Goal: Check status: Check status

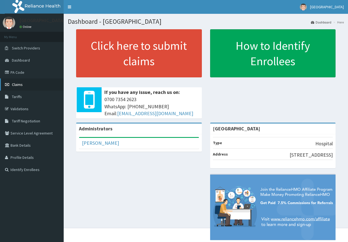
click at [33, 85] on link "Claims" at bounding box center [32, 85] width 64 height 12
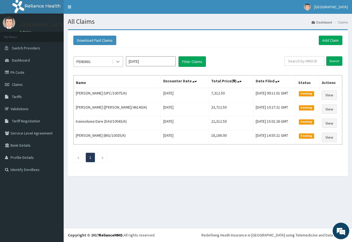
click at [116, 60] on icon at bounding box center [118, 62] width 6 height 6
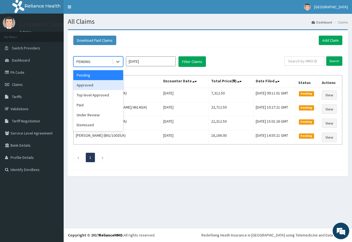
click at [110, 87] on div "Approved" at bounding box center [98, 85] width 50 height 10
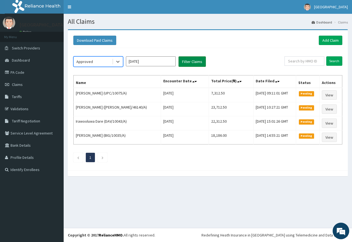
click at [186, 67] on button "Filter Claims" at bounding box center [191, 61] width 27 height 11
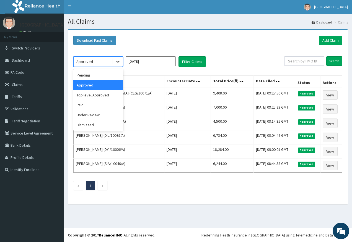
click at [118, 62] on icon at bounding box center [117, 62] width 3 height 2
click at [97, 96] on div "Top level Approved" at bounding box center [98, 95] width 50 height 10
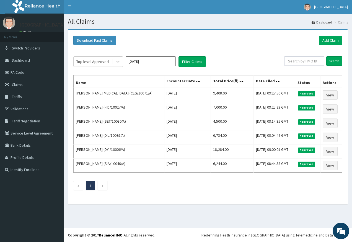
click at [187, 68] on div "Top level Approved Oct 2025 Filter Claims Search Name Encounter Date Total Pric…" at bounding box center [208, 122] width 274 height 148
click at [188, 64] on button "Filter Claims" at bounding box center [191, 61] width 27 height 11
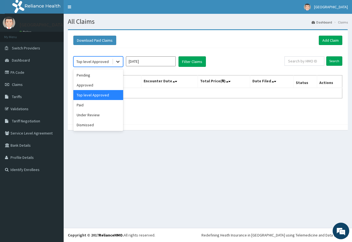
click at [120, 63] on icon at bounding box center [118, 62] width 6 height 6
click at [103, 103] on div "Paid" at bounding box center [98, 105] width 50 height 10
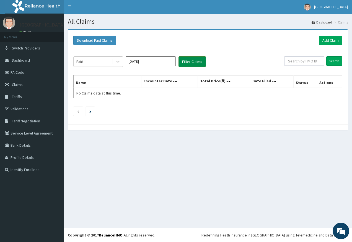
click at [196, 65] on button "Filter Claims" at bounding box center [191, 61] width 27 height 11
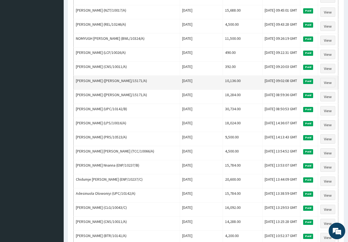
scroll to position [387, 0]
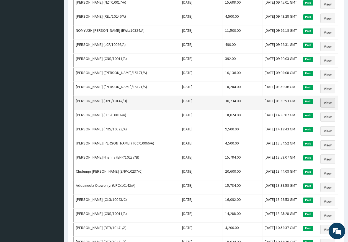
click at [329, 103] on link "View" at bounding box center [327, 102] width 15 height 9
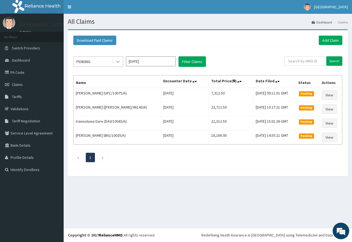
click at [118, 61] on icon at bounding box center [118, 62] width 6 height 6
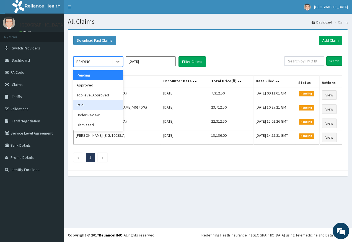
click at [111, 102] on div "Paid" at bounding box center [98, 105] width 50 height 10
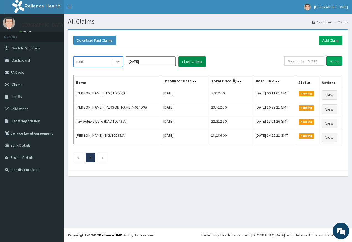
click at [184, 59] on button "Filter Claims" at bounding box center [191, 61] width 27 height 11
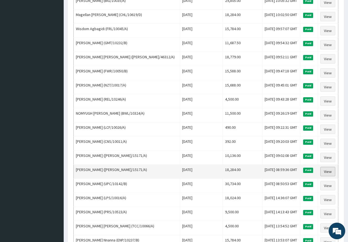
click at [331, 172] on link "View" at bounding box center [327, 171] width 15 height 9
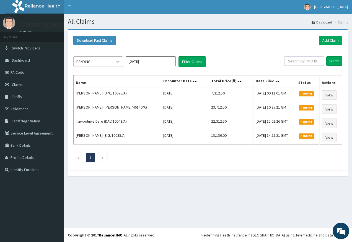
drag, startPoint x: 0, startPoint y: 0, endPoint x: 117, endPoint y: 63, distance: 132.6
click at [115, 61] on div at bounding box center [118, 62] width 10 height 10
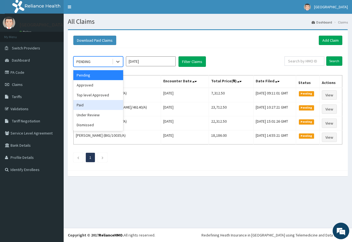
click at [100, 109] on div "Paid" at bounding box center [98, 105] width 50 height 10
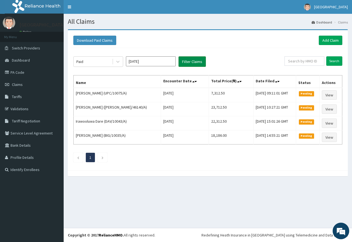
click at [185, 58] on button "Filter Claims" at bounding box center [191, 61] width 27 height 11
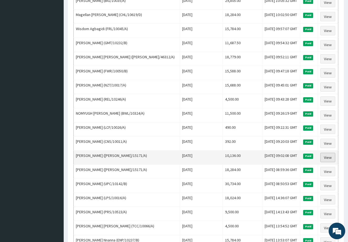
click at [320, 157] on link "View" at bounding box center [327, 157] width 15 height 9
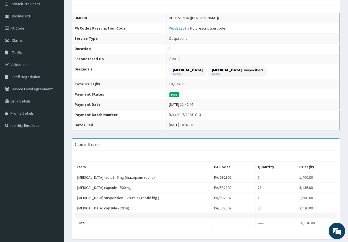
scroll to position [43, 0]
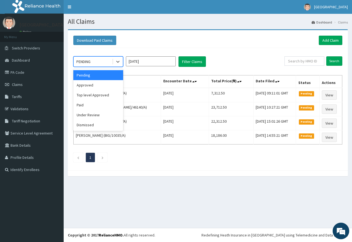
drag, startPoint x: 115, startPoint y: 62, endPoint x: 116, endPoint y: 71, distance: 9.1
click at [115, 63] on div at bounding box center [118, 62] width 10 height 10
click at [108, 101] on div "Paid" at bounding box center [98, 105] width 50 height 10
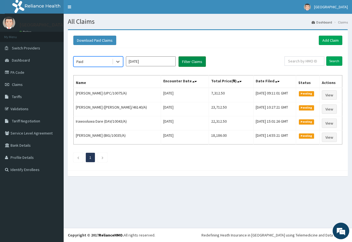
click at [185, 61] on button "Filter Claims" at bounding box center [191, 61] width 27 height 11
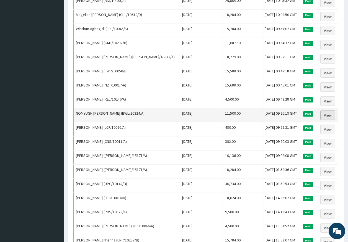
click at [324, 115] on link "View" at bounding box center [327, 115] width 15 height 9
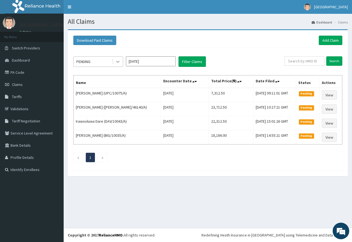
click at [118, 63] on icon at bounding box center [118, 62] width 6 height 6
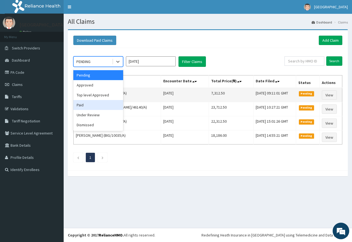
drag, startPoint x: 105, startPoint y: 101, endPoint x: 133, endPoint y: 89, distance: 30.2
click at [106, 101] on div "Paid" at bounding box center [98, 105] width 50 height 10
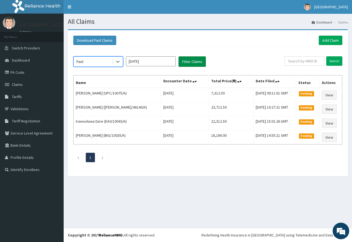
click at [179, 63] on button "Filter Claims" at bounding box center [191, 61] width 27 height 11
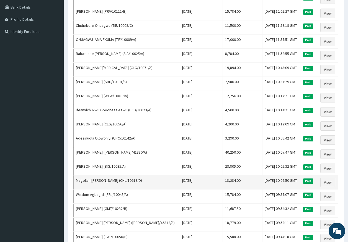
scroll to position [221, 0]
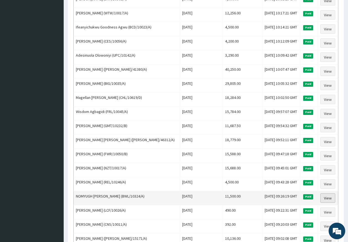
click at [329, 195] on link "View" at bounding box center [327, 198] width 15 height 9
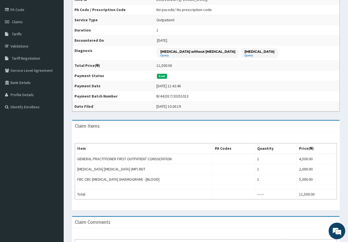
scroll to position [111, 0]
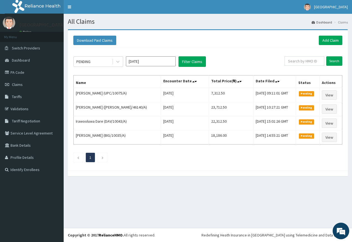
drag, startPoint x: 118, startPoint y: 64, endPoint x: 128, endPoint y: 75, distance: 15.1
click at [120, 64] on icon at bounding box center [118, 62] width 6 height 6
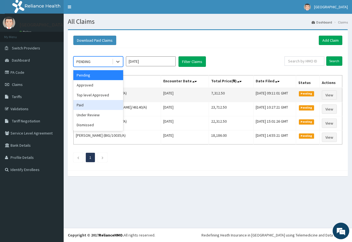
drag, startPoint x: 115, startPoint y: 104, endPoint x: 131, endPoint y: 92, distance: 20.3
click at [118, 102] on div "Paid" at bounding box center [98, 105] width 50 height 10
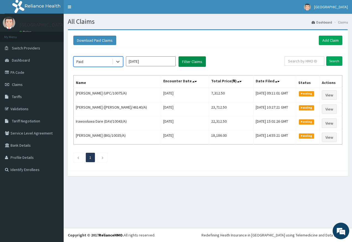
click at [196, 66] on button "Filter Claims" at bounding box center [191, 61] width 27 height 11
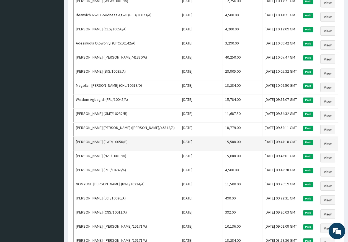
scroll to position [304, 0]
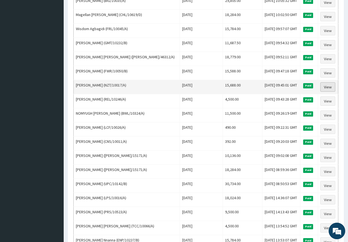
click at [328, 89] on link "View" at bounding box center [327, 86] width 15 height 9
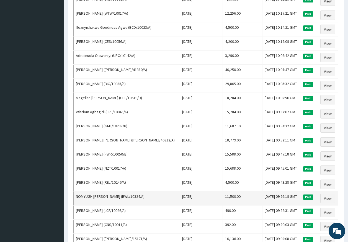
scroll to position [221, 0]
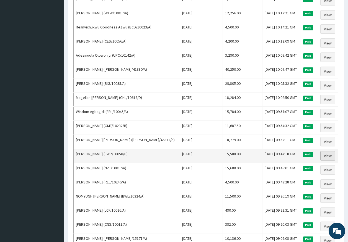
click at [329, 152] on link "View" at bounding box center [327, 155] width 15 height 9
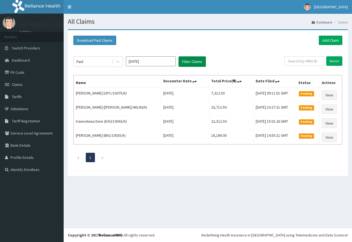
click at [196, 66] on button "Filter Claims" at bounding box center [191, 61] width 27 height 11
click at [197, 64] on button "Filter Claims" at bounding box center [191, 61] width 27 height 11
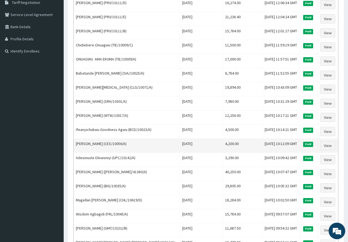
scroll to position [166, 0]
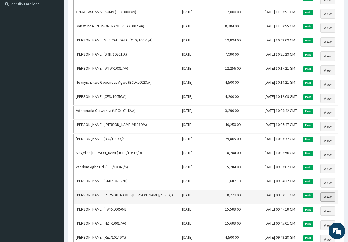
click at [322, 197] on link "View" at bounding box center [327, 197] width 15 height 9
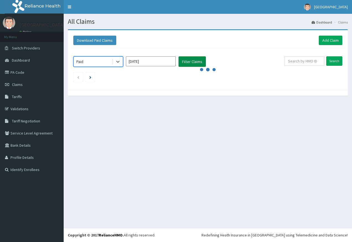
click at [186, 64] on button "Filter Claims" at bounding box center [191, 61] width 27 height 11
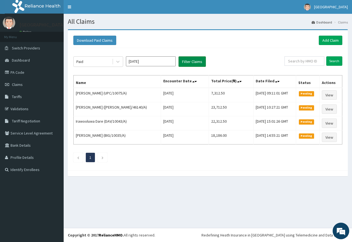
click at [194, 66] on button "Filter Claims" at bounding box center [191, 61] width 27 height 11
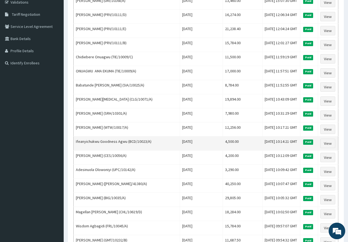
scroll to position [138, 0]
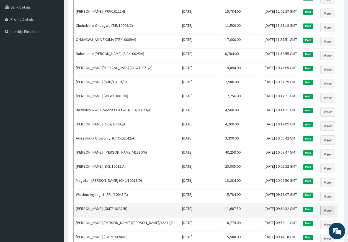
click at [321, 210] on link "View" at bounding box center [327, 210] width 15 height 9
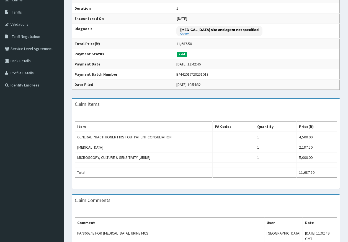
scroll to position [55, 0]
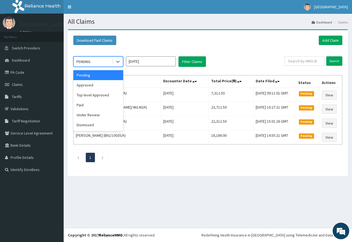
click at [120, 60] on icon at bounding box center [118, 62] width 6 height 6
click at [103, 99] on div "Top level Approved" at bounding box center [98, 95] width 50 height 10
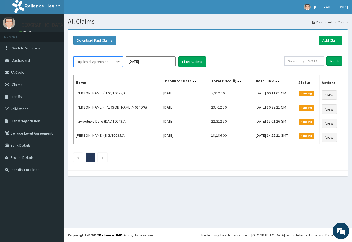
drag, startPoint x: 108, startPoint y: 61, endPoint x: 110, endPoint y: 67, distance: 6.2
click at [108, 61] on div "Top level Approved" at bounding box center [93, 61] width 38 height 9
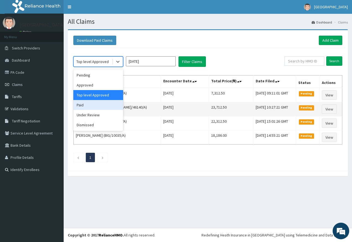
click at [104, 106] on div "Paid" at bounding box center [98, 105] width 50 height 10
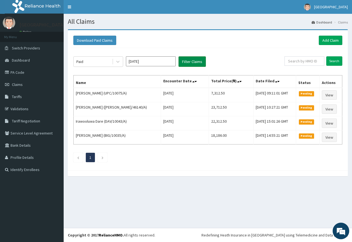
click at [189, 67] on button "Filter Claims" at bounding box center [191, 61] width 27 height 11
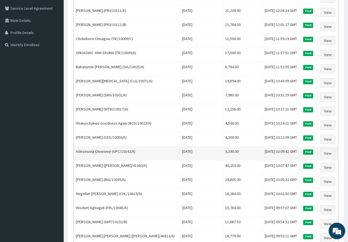
scroll to position [138, 0]
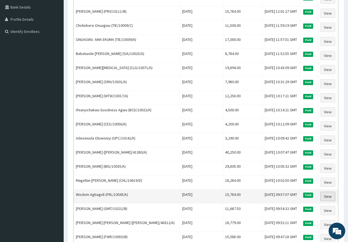
click at [332, 199] on link "View" at bounding box center [327, 196] width 15 height 9
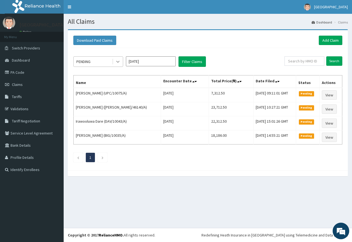
click at [118, 62] on icon at bounding box center [118, 62] width 6 height 6
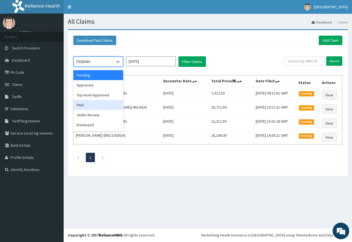
click at [99, 106] on div "Paid" at bounding box center [98, 105] width 50 height 10
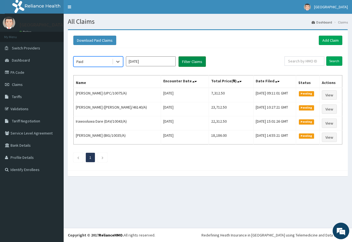
click at [191, 57] on button "Filter Claims" at bounding box center [191, 61] width 27 height 11
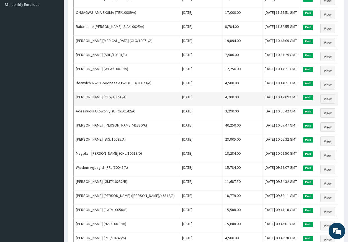
scroll to position [166, 0]
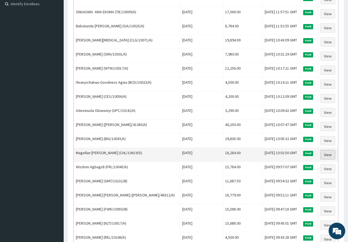
click at [324, 154] on link "View" at bounding box center [327, 154] width 15 height 9
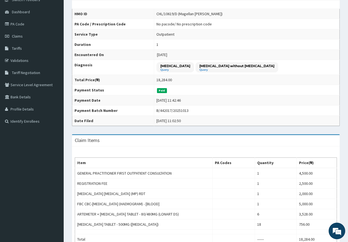
scroll to position [83, 0]
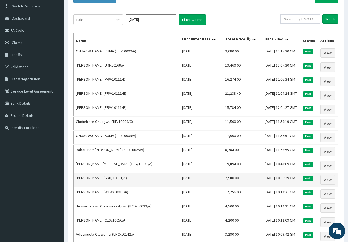
scroll to position [83, 0]
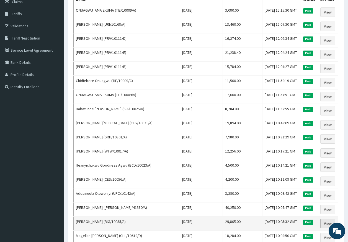
click at [324, 224] on link "View" at bounding box center [327, 223] width 15 height 9
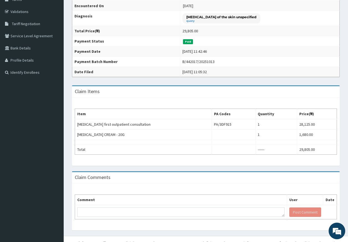
scroll to position [105, 0]
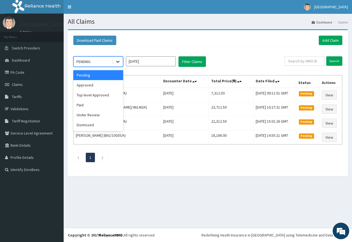
click at [120, 61] on icon at bounding box center [118, 62] width 6 height 6
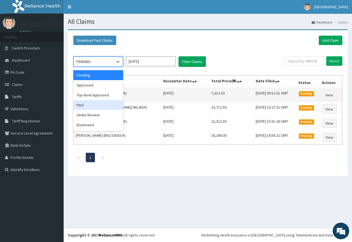
drag, startPoint x: 103, startPoint y: 104, endPoint x: 129, endPoint y: 96, distance: 27.0
click at [105, 103] on div "Paid" at bounding box center [98, 105] width 50 height 10
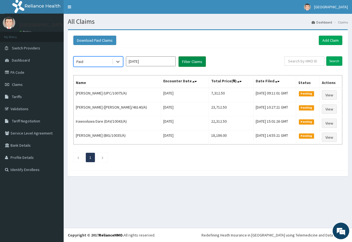
click at [199, 63] on button "Filter Claims" at bounding box center [191, 61] width 27 height 11
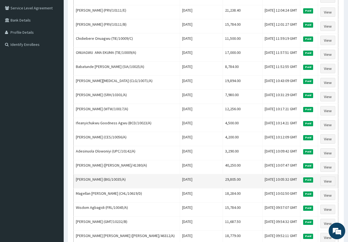
scroll to position [138, 0]
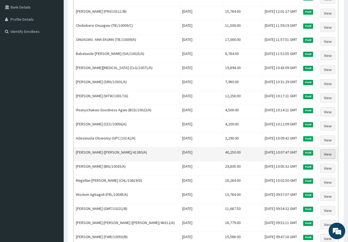
click at [327, 153] on link "View" at bounding box center [327, 154] width 15 height 9
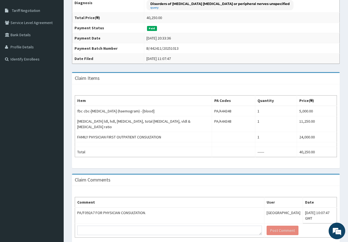
scroll to position [28, 0]
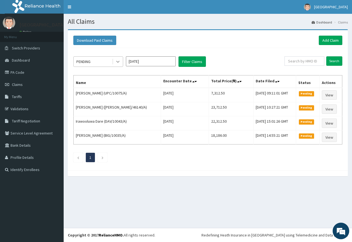
click at [118, 63] on icon at bounding box center [118, 62] width 6 height 6
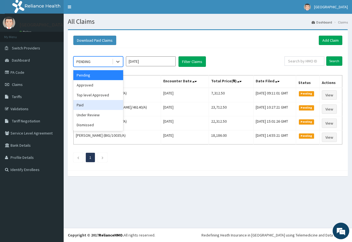
click at [88, 103] on div "Paid" at bounding box center [98, 105] width 50 height 10
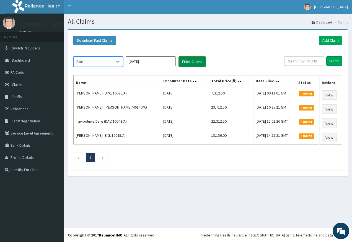
click at [186, 59] on button "Filter Claims" at bounding box center [191, 61] width 27 height 11
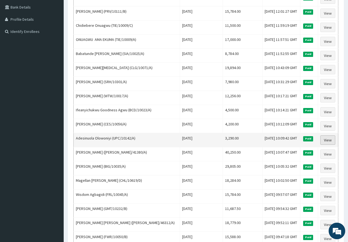
click at [331, 136] on link "View" at bounding box center [327, 140] width 15 height 9
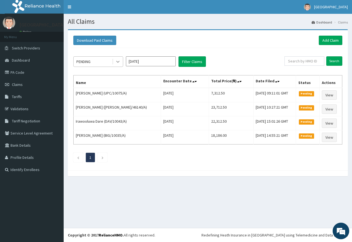
click at [119, 63] on icon at bounding box center [118, 62] width 6 height 6
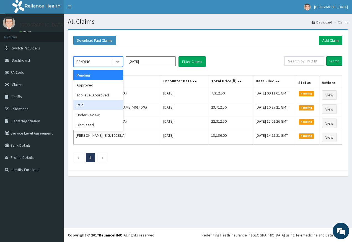
click at [110, 100] on div "Paid" at bounding box center [98, 105] width 50 height 10
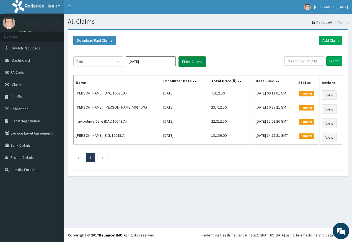
click at [185, 62] on button "Filter Claims" at bounding box center [191, 61] width 27 height 11
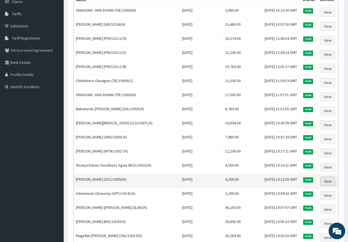
click at [332, 182] on link "View" at bounding box center [327, 181] width 15 height 9
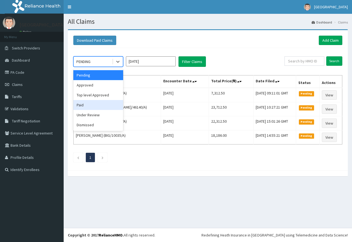
click at [112, 103] on div "Paid" at bounding box center [98, 105] width 50 height 10
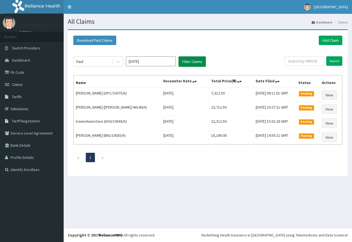
click at [184, 65] on button "Filter Claims" at bounding box center [191, 61] width 27 height 11
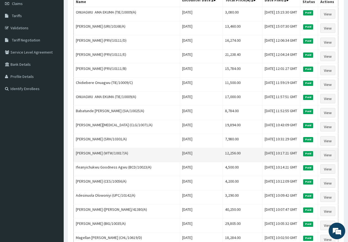
scroll to position [83, 0]
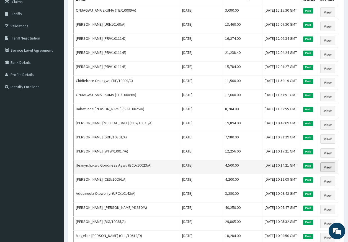
click at [329, 166] on link "View" at bounding box center [327, 167] width 15 height 9
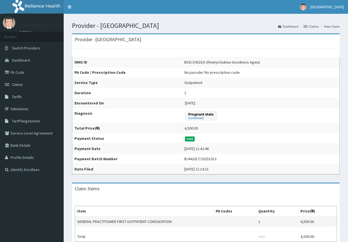
scroll to position [83, 0]
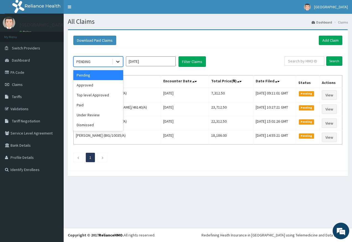
click at [119, 65] on div at bounding box center [118, 62] width 10 height 10
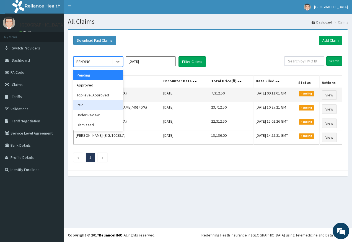
drag, startPoint x: 108, startPoint y: 106, endPoint x: 129, endPoint y: 94, distance: 24.2
click at [109, 105] on div "Paid" at bounding box center [98, 105] width 50 height 10
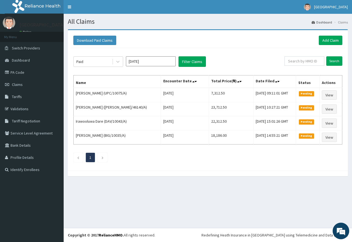
click at [207, 64] on div "Paid Oct 2025 Filter Claims" at bounding box center [178, 61] width 211 height 11
click at [200, 63] on button "Filter Claims" at bounding box center [191, 61] width 27 height 11
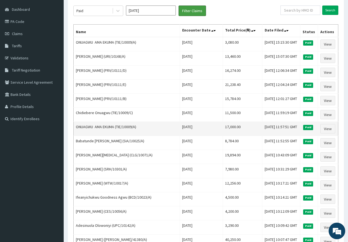
scroll to position [55, 0]
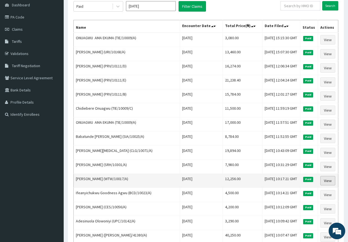
click at [331, 183] on link "View" at bounding box center [327, 180] width 15 height 9
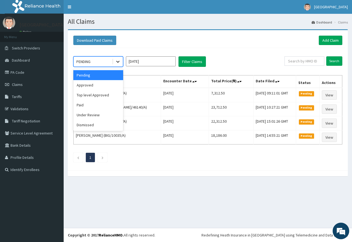
click at [117, 63] on icon at bounding box center [118, 62] width 6 height 6
click at [115, 102] on div "Paid" at bounding box center [98, 105] width 50 height 10
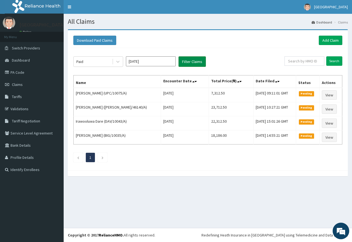
click at [179, 62] on button "Filter Claims" at bounding box center [191, 61] width 27 height 11
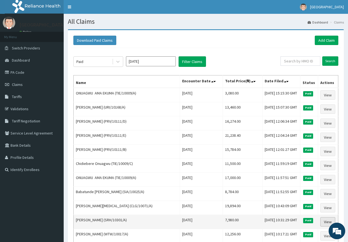
click at [323, 224] on link "View" at bounding box center [327, 221] width 15 height 9
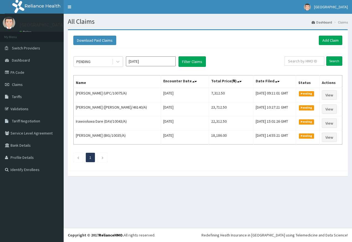
click at [115, 61] on icon at bounding box center [118, 62] width 6 height 6
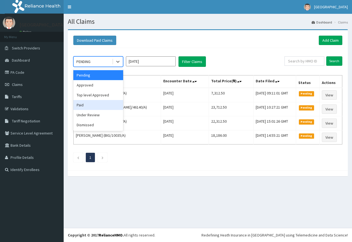
click at [111, 103] on div "Paid" at bounding box center [98, 105] width 50 height 10
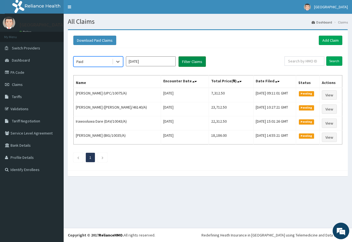
click at [188, 63] on button "Filter Claims" at bounding box center [191, 61] width 27 height 11
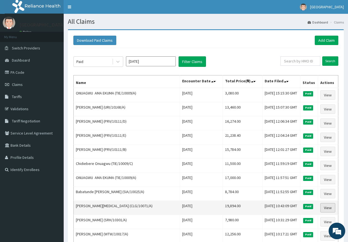
click at [332, 206] on link "View" at bounding box center [327, 207] width 15 height 9
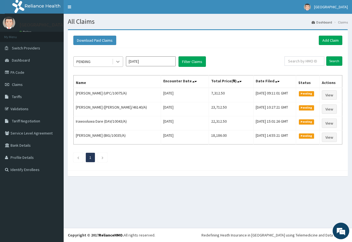
click at [115, 63] on div at bounding box center [118, 62] width 10 height 10
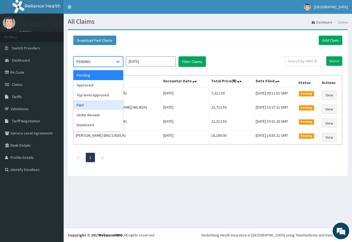
click at [104, 102] on div "Paid" at bounding box center [98, 105] width 50 height 10
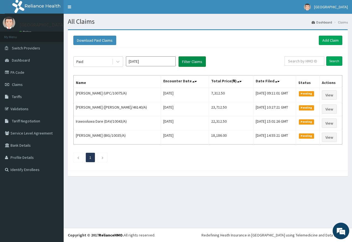
click at [192, 65] on button "Filter Claims" at bounding box center [191, 61] width 27 height 11
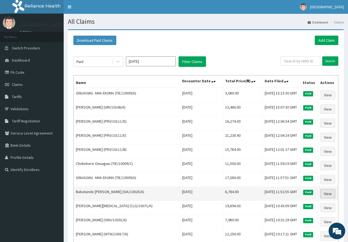
click at [322, 194] on link "View" at bounding box center [327, 193] width 15 height 9
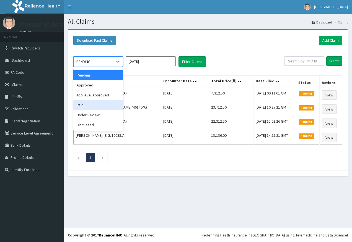
click at [104, 110] on div "Paid" at bounding box center [98, 105] width 50 height 10
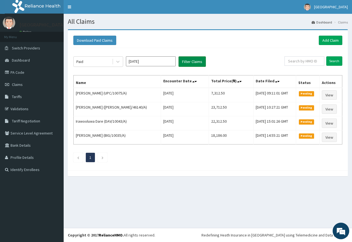
click at [189, 63] on button "Filter Claims" at bounding box center [191, 61] width 27 height 11
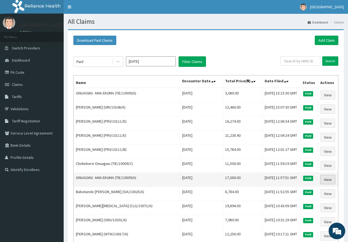
click at [327, 180] on link "View" at bounding box center [327, 179] width 15 height 9
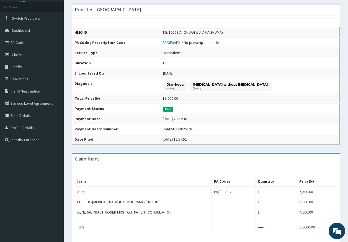
scroll to position [28, 0]
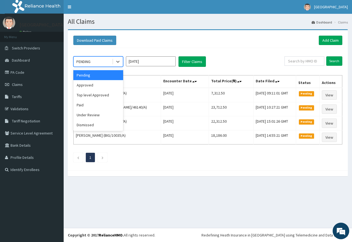
click at [117, 61] on icon at bounding box center [118, 62] width 6 height 6
click at [108, 100] on div "Top level Approved" at bounding box center [98, 95] width 50 height 10
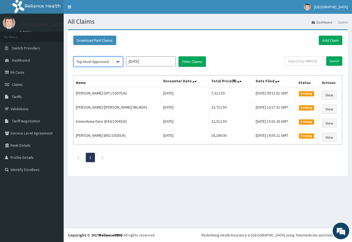
click at [114, 62] on div at bounding box center [118, 62] width 10 height 10
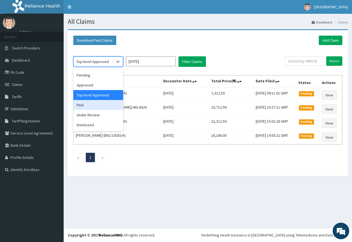
click at [103, 107] on div "Paid" at bounding box center [98, 105] width 50 height 10
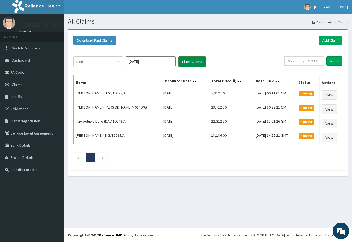
click at [196, 61] on button "Filter Claims" at bounding box center [191, 61] width 27 height 11
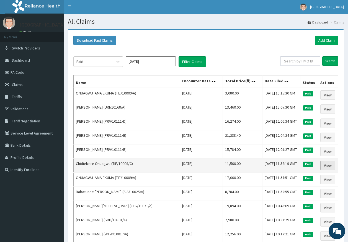
click at [331, 166] on link "View" at bounding box center [327, 165] width 15 height 9
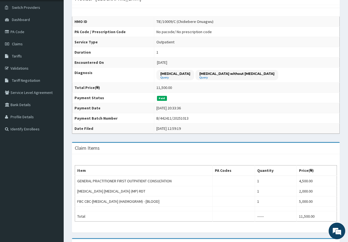
scroll to position [55, 0]
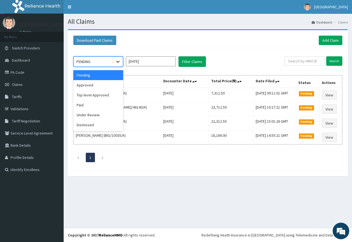
click at [118, 64] on icon at bounding box center [118, 62] width 6 height 6
click at [106, 106] on div "Paid" at bounding box center [98, 105] width 50 height 10
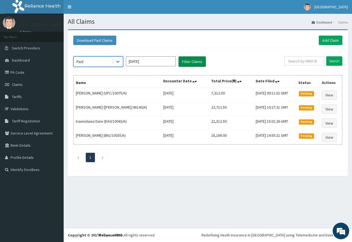
click at [195, 62] on button "Filter Claims" at bounding box center [191, 61] width 27 height 11
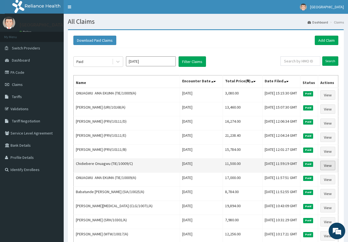
click at [329, 164] on link "View" at bounding box center [327, 165] width 15 height 9
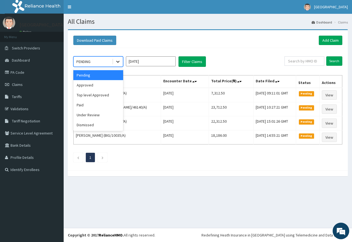
drag, startPoint x: 117, startPoint y: 59, endPoint x: 115, endPoint y: 88, distance: 29.4
click at [117, 59] on div at bounding box center [118, 62] width 10 height 10
click at [105, 105] on div "Paid" at bounding box center [98, 105] width 50 height 10
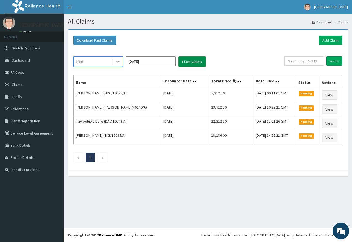
click at [198, 62] on button "Filter Claims" at bounding box center [191, 61] width 27 height 11
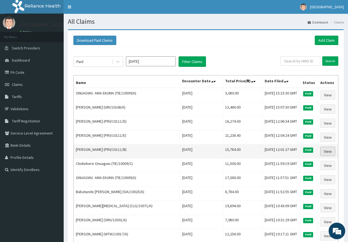
click at [322, 151] on link "View" at bounding box center [327, 151] width 15 height 9
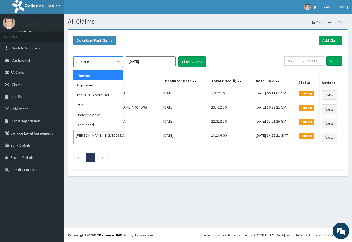
click at [117, 60] on icon at bounding box center [118, 62] width 6 height 6
click at [96, 105] on div "Paid" at bounding box center [98, 105] width 50 height 10
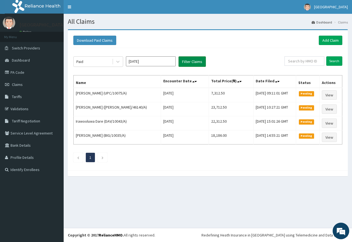
click at [196, 59] on button "Filter Claims" at bounding box center [191, 61] width 27 height 11
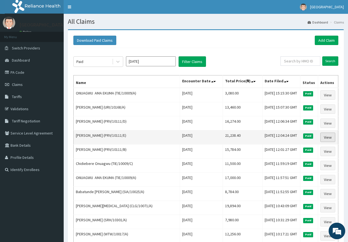
click at [322, 138] on link "View" at bounding box center [327, 137] width 15 height 9
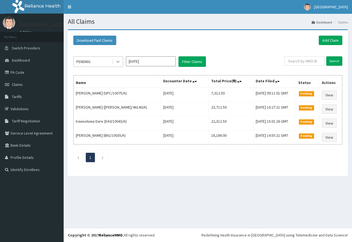
click at [116, 63] on icon at bounding box center [118, 62] width 6 height 6
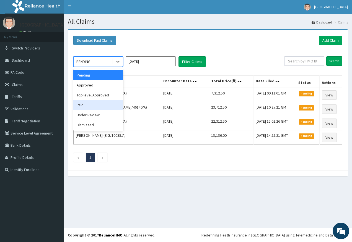
click at [109, 108] on div "Paid" at bounding box center [98, 105] width 50 height 10
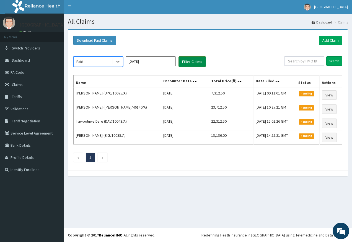
click at [182, 65] on button "Filter Claims" at bounding box center [191, 61] width 27 height 11
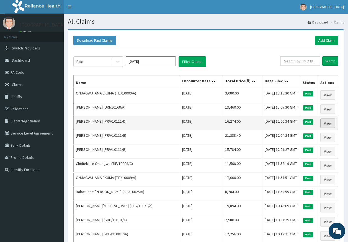
click at [325, 124] on link "View" at bounding box center [327, 123] width 15 height 9
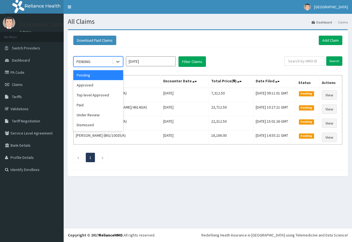
drag, startPoint x: 117, startPoint y: 60, endPoint x: 110, endPoint y: 93, distance: 33.5
click at [118, 61] on icon at bounding box center [118, 62] width 6 height 6
click at [104, 106] on div "Paid" at bounding box center [98, 105] width 50 height 10
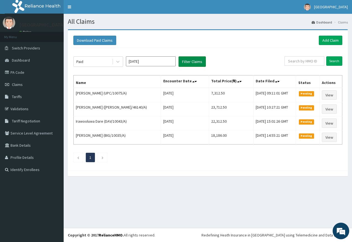
click at [181, 59] on button "Filter Claims" at bounding box center [191, 61] width 27 height 11
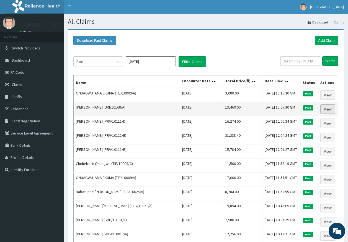
click at [324, 111] on link "View" at bounding box center [327, 109] width 15 height 9
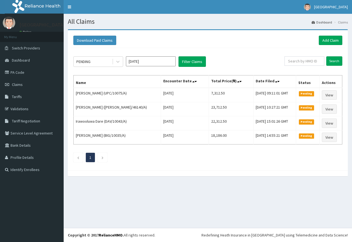
click at [115, 63] on div at bounding box center [118, 62] width 10 height 10
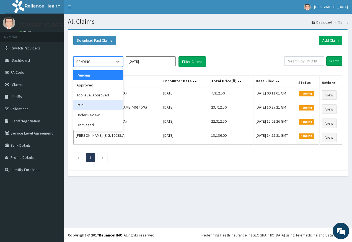
click at [96, 107] on div "Paid" at bounding box center [98, 105] width 50 height 10
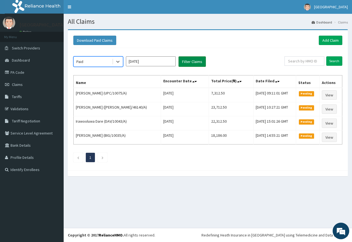
click at [185, 63] on button "Filter Claims" at bounding box center [191, 61] width 27 height 11
click at [195, 65] on button "Filter Claims" at bounding box center [191, 61] width 27 height 11
click at [192, 61] on button "Filter Claims" at bounding box center [191, 61] width 27 height 11
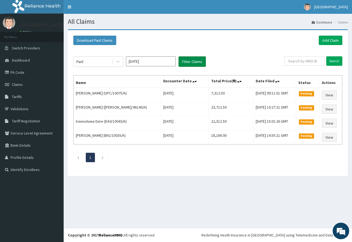
click at [192, 61] on button "Filter Claims" at bounding box center [191, 61] width 27 height 11
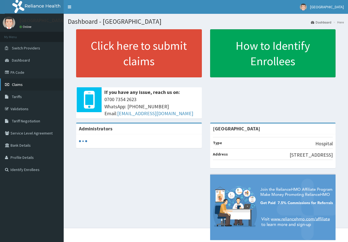
click at [25, 86] on link "Claims" at bounding box center [32, 85] width 64 height 12
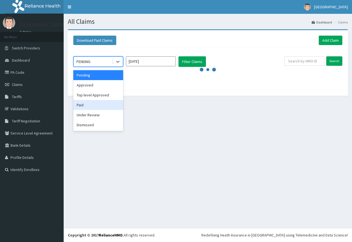
click at [107, 102] on div "Paid" at bounding box center [98, 105] width 50 height 10
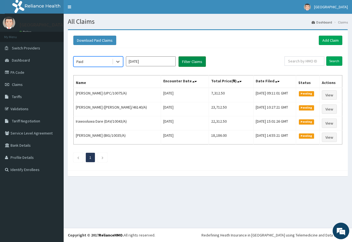
click at [199, 65] on button "Filter Claims" at bounding box center [191, 61] width 27 height 11
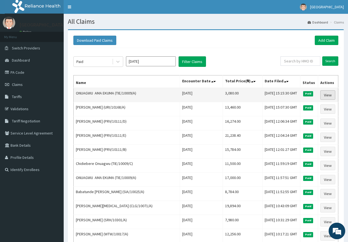
click at [325, 98] on link "View" at bounding box center [327, 94] width 15 height 9
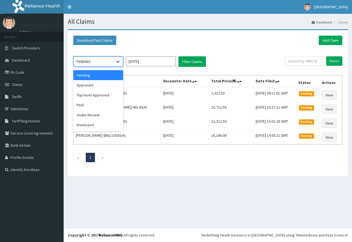
click at [116, 62] on icon at bounding box center [117, 62] width 3 height 2
click at [110, 88] on div "Approved" at bounding box center [98, 85] width 50 height 10
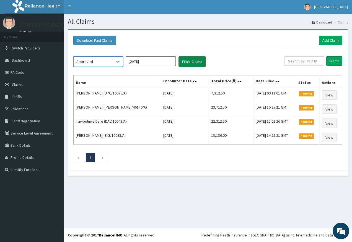
click at [187, 64] on button "Filter Claims" at bounding box center [191, 61] width 27 height 11
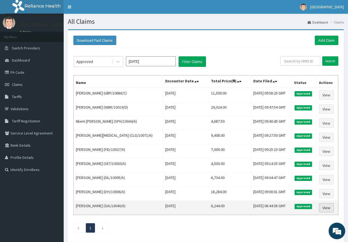
click at [326, 211] on link "View" at bounding box center [326, 207] width 15 height 9
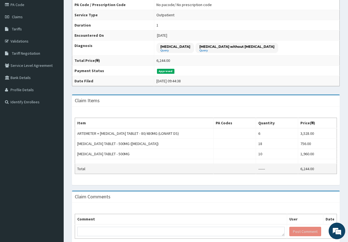
scroll to position [83, 0]
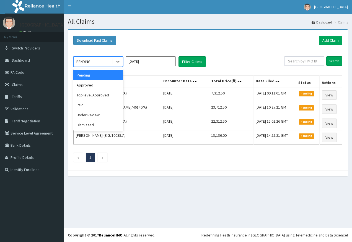
drag, startPoint x: 0, startPoint y: 0, endPoint x: 126, endPoint y: 87, distance: 153.2
click at [122, 67] on div "PENDING" at bounding box center [98, 61] width 50 height 11
click at [108, 84] on div "Approved" at bounding box center [98, 85] width 50 height 10
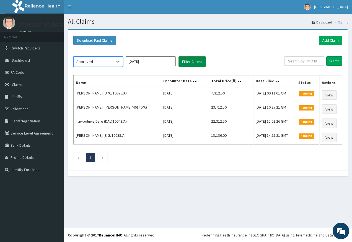
click at [181, 62] on button "Filter Claims" at bounding box center [191, 61] width 27 height 11
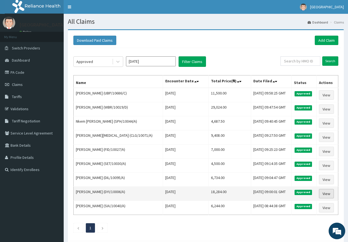
click at [325, 194] on link "View" at bounding box center [326, 193] width 15 height 9
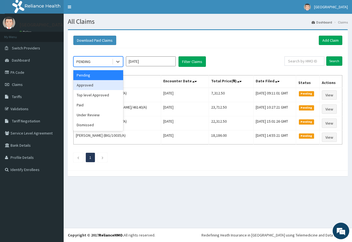
drag, startPoint x: 108, startPoint y: 88, endPoint x: 137, endPoint y: 82, distance: 29.9
click at [109, 88] on div "Approved" at bounding box center [98, 85] width 50 height 10
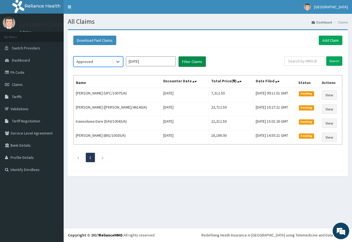
click at [189, 63] on button "Filter Claims" at bounding box center [191, 61] width 27 height 11
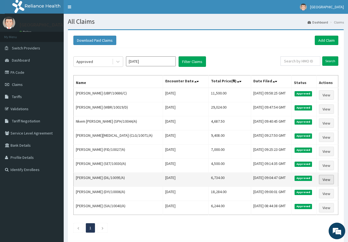
click at [326, 181] on link "View" at bounding box center [326, 179] width 15 height 9
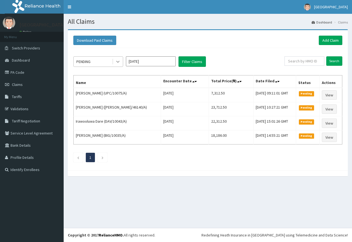
click at [119, 62] on icon at bounding box center [118, 62] width 6 height 6
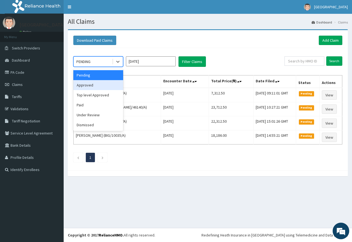
click at [115, 84] on div "Approved" at bounding box center [98, 85] width 50 height 10
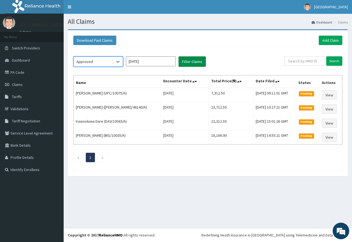
click at [183, 63] on button "Filter Claims" at bounding box center [191, 61] width 27 height 11
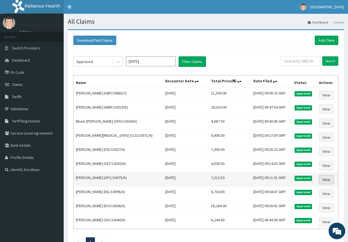
click at [325, 180] on link "View" at bounding box center [326, 179] width 15 height 9
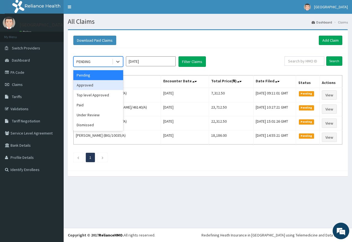
click at [111, 85] on div "Approved" at bounding box center [98, 85] width 50 height 10
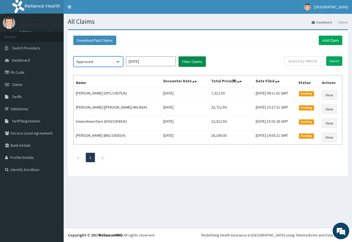
click at [200, 59] on button "Filter Claims" at bounding box center [191, 61] width 27 height 11
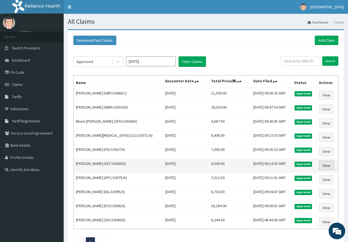
click at [324, 165] on link "View" at bounding box center [326, 165] width 15 height 9
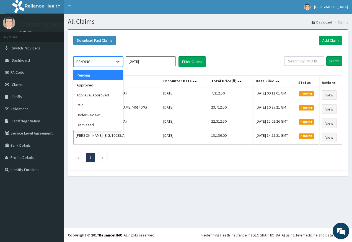
click at [115, 61] on icon at bounding box center [118, 62] width 6 height 6
click at [106, 82] on div "Approved" at bounding box center [98, 85] width 50 height 10
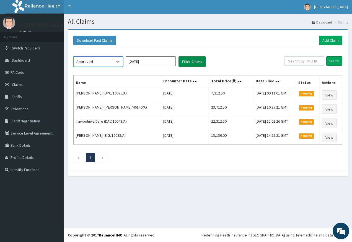
click at [195, 60] on button "Filter Claims" at bounding box center [191, 61] width 27 height 11
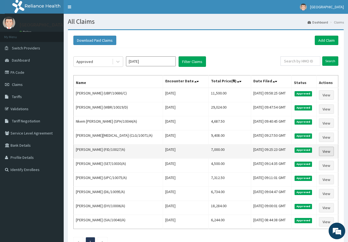
click at [328, 151] on link "View" at bounding box center [326, 151] width 15 height 9
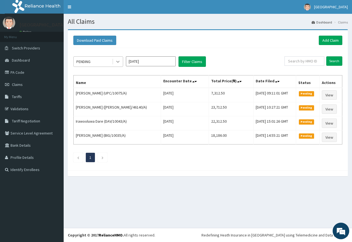
click at [120, 62] on icon at bounding box center [118, 62] width 6 height 6
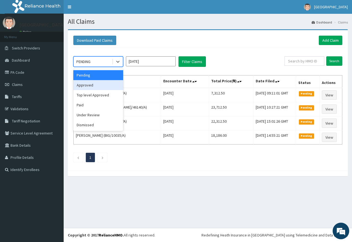
drag, startPoint x: 97, startPoint y: 90, endPoint x: 107, endPoint y: 84, distance: 11.5
click at [97, 89] on div "Approved" at bounding box center [98, 85] width 50 height 10
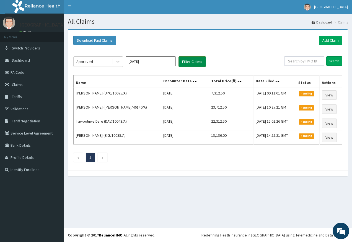
click at [189, 61] on button "Filter Claims" at bounding box center [191, 61] width 27 height 11
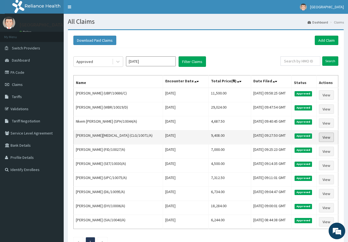
click at [324, 139] on link "View" at bounding box center [326, 137] width 15 height 9
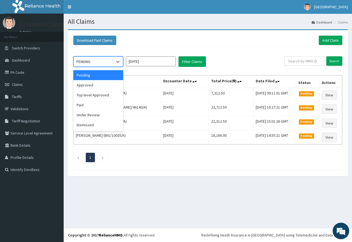
click at [118, 64] on icon at bounding box center [118, 62] width 6 height 6
click at [104, 87] on div "Approved" at bounding box center [98, 85] width 50 height 10
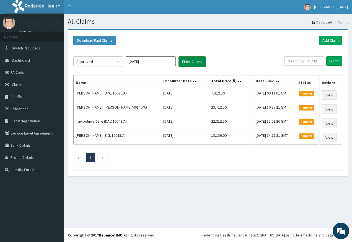
click at [188, 62] on button "Filter Claims" at bounding box center [191, 61] width 27 height 11
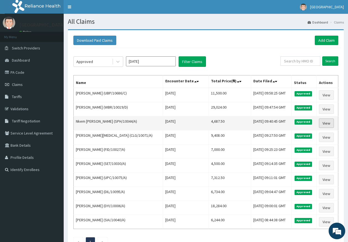
click at [323, 120] on link "View" at bounding box center [326, 123] width 15 height 9
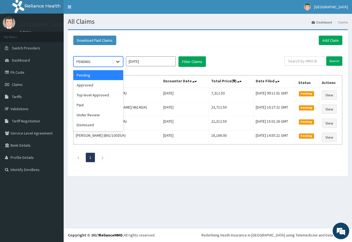
click at [116, 62] on icon at bounding box center [118, 62] width 6 height 6
click at [105, 88] on div "Approved" at bounding box center [98, 85] width 50 height 10
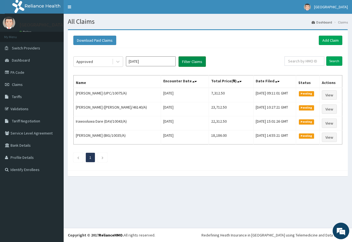
click at [185, 66] on button "Filter Claims" at bounding box center [191, 61] width 27 height 11
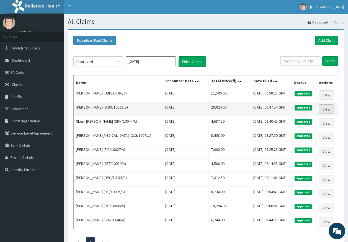
click at [326, 111] on link "View" at bounding box center [326, 109] width 15 height 9
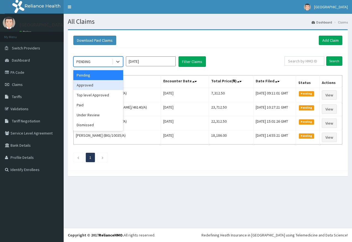
click at [116, 86] on div "Approved" at bounding box center [98, 85] width 50 height 10
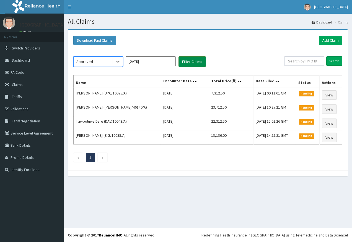
click at [191, 59] on button "Filter Claims" at bounding box center [191, 61] width 27 height 11
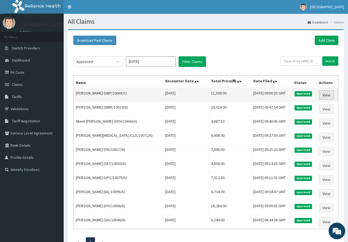
click at [328, 96] on link "View" at bounding box center [326, 94] width 15 height 9
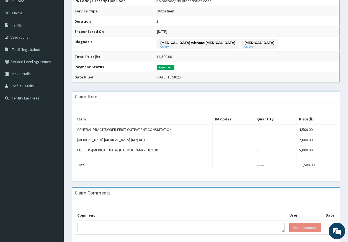
scroll to position [83, 0]
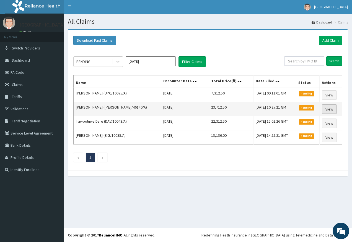
click at [334, 110] on link "View" at bounding box center [329, 109] width 15 height 9
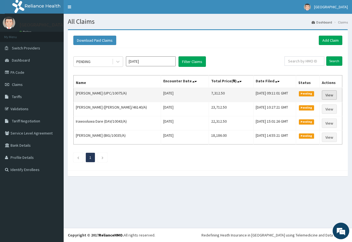
click at [324, 93] on link "View" at bounding box center [329, 94] width 15 height 9
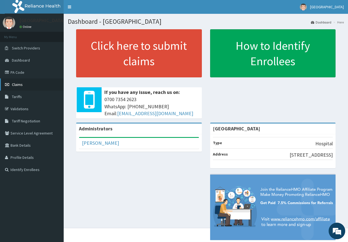
click at [12, 82] on span "Claims" at bounding box center [17, 84] width 11 height 5
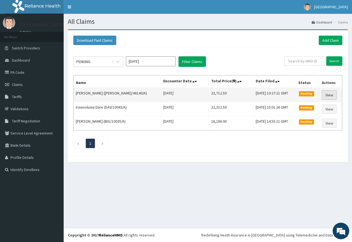
click at [329, 91] on link "View" at bounding box center [329, 94] width 15 height 9
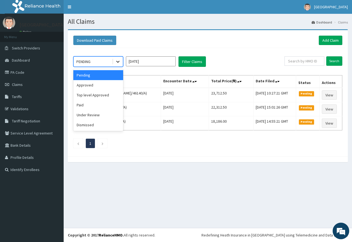
click at [118, 63] on icon at bounding box center [117, 62] width 3 height 2
click at [111, 83] on div "Approved" at bounding box center [98, 85] width 50 height 10
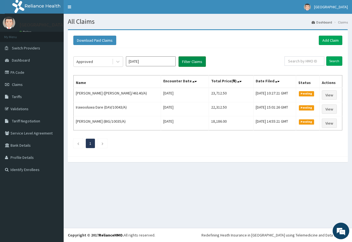
click at [201, 61] on button "Filter Claims" at bounding box center [191, 61] width 27 height 11
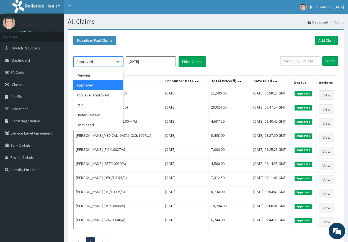
click at [116, 59] on icon at bounding box center [118, 62] width 6 height 6
click at [103, 104] on div "Paid" at bounding box center [98, 105] width 50 height 10
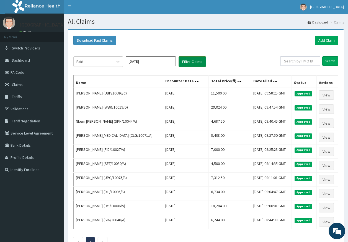
click at [184, 63] on button "Filter Claims" at bounding box center [191, 61] width 27 height 11
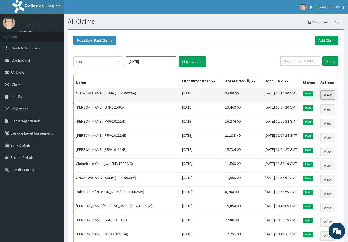
click at [321, 95] on link "View" at bounding box center [327, 94] width 15 height 9
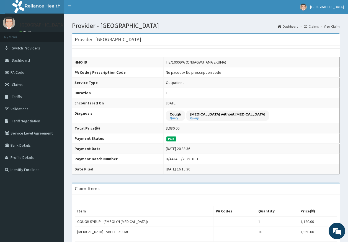
scroll to position [55, 0]
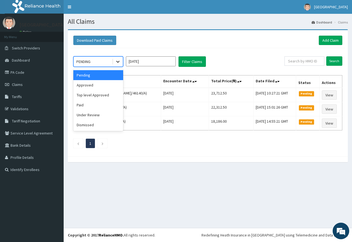
click at [118, 63] on icon at bounding box center [118, 62] width 6 height 6
click at [113, 95] on div "Top level Approved" at bounding box center [98, 95] width 50 height 10
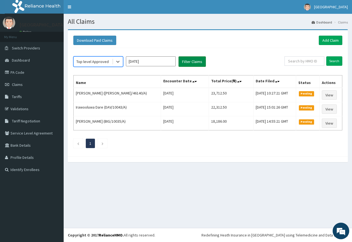
click at [180, 61] on button "Filter Claims" at bounding box center [191, 61] width 27 height 11
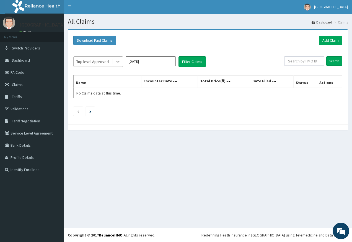
click at [117, 59] on icon at bounding box center [118, 62] width 6 height 6
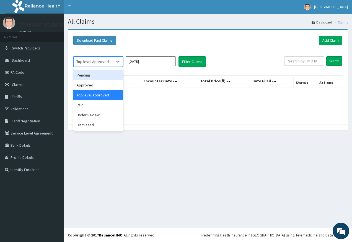
click at [115, 72] on div "Pending" at bounding box center [98, 75] width 50 height 10
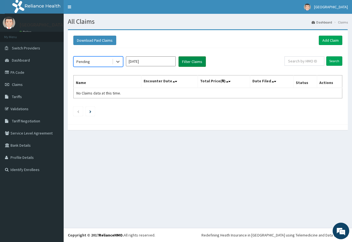
click at [186, 60] on button "Filter Claims" at bounding box center [191, 61] width 27 height 11
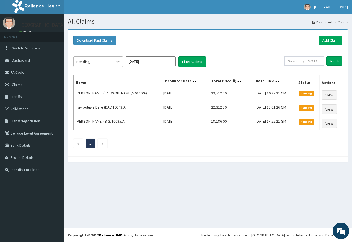
click at [118, 61] on icon at bounding box center [118, 62] width 6 height 6
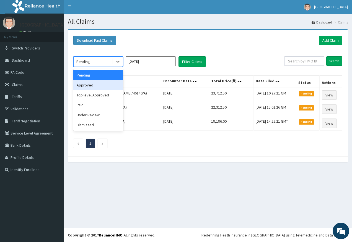
click at [104, 88] on div "Approved" at bounding box center [98, 85] width 50 height 10
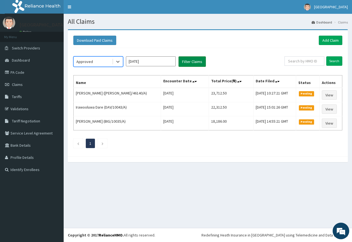
click at [180, 64] on button "Filter Claims" at bounding box center [191, 61] width 27 height 11
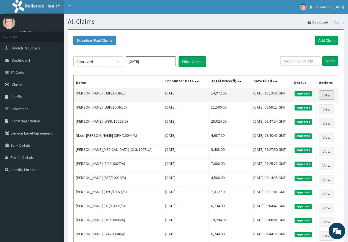
click at [321, 94] on link "View" at bounding box center [326, 94] width 15 height 9
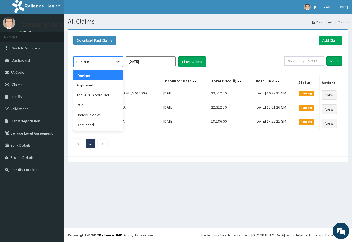
click at [118, 64] on icon at bounding box center [118, 62] width 6 height 6
click at [112, 87] on div "Approved" at bounding box center [98, 85] width 50 height 10
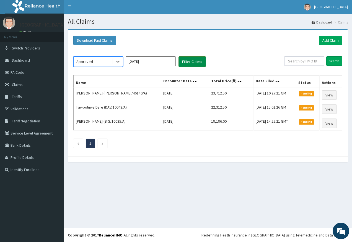
click at [187, 60] on button "Filter Claims" at bounding box center [191, 61] width 27 height 11
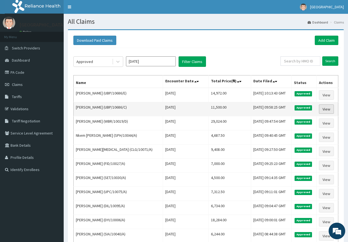
click at [319, 111] on link "View" at bounding box center [326, 109] width 15 height 9
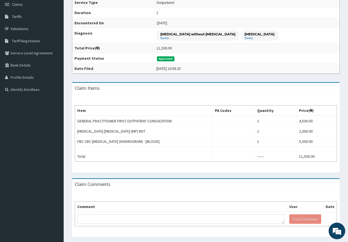
scroll to position [83, 0]
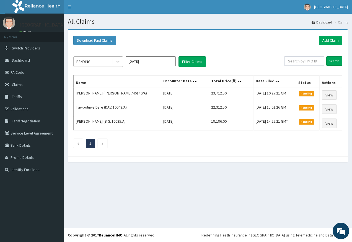
drag, startPoint x: 0, startPoint y: 0, endPoint x: 123, endPoint y: 61, distance: 137.1
click at [116, 60] on icon at bounding box center [118, 62] width 6 height 6
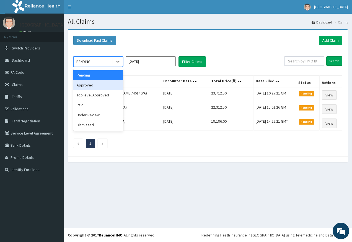
click at [101, 87] on div "Approved" at bounding box center [98, 85] width 50 height 10
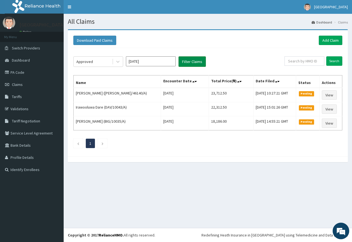
click at [189, 63] on button "Filter Claims" at bounding box center [191, 61] width 27 height 11
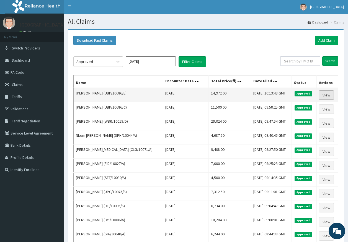
click at [329, 96] on link "View" at bounding box center [326, 94] width 15 height 9
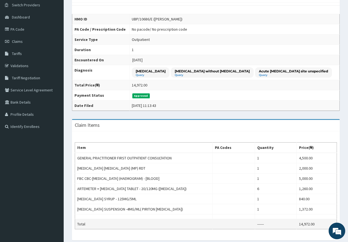
scroll to position [43, 0]
